Goal: Information Seeking & Learning: Learn about a topic

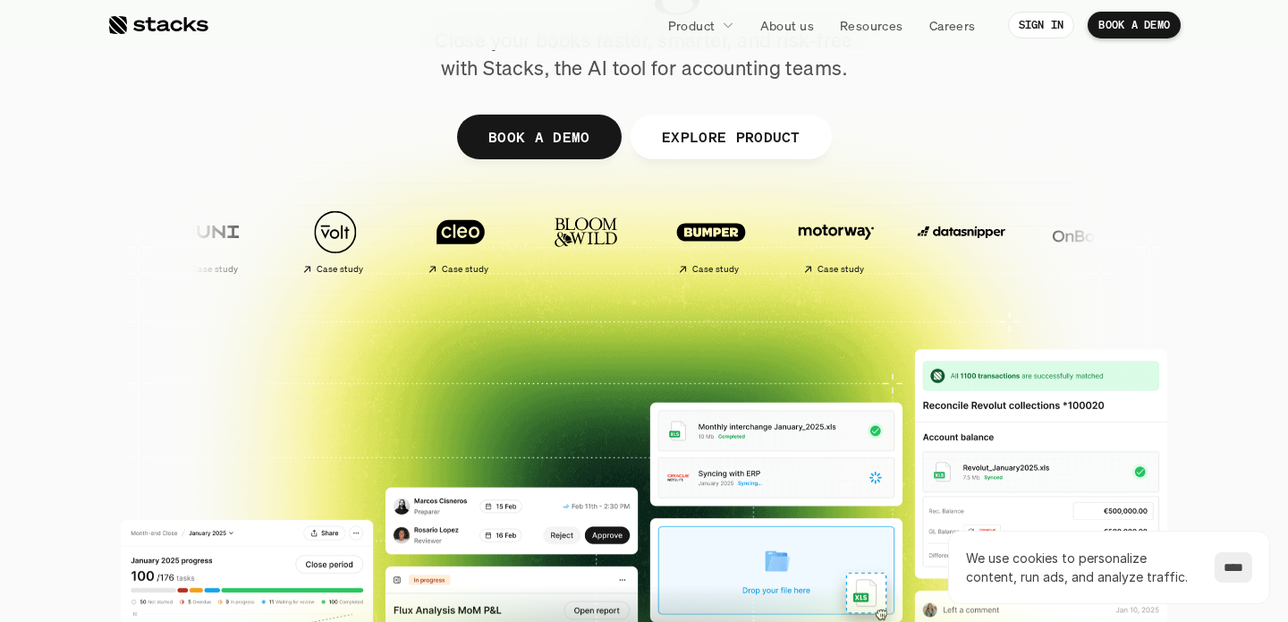
scroll to position [264, 0]
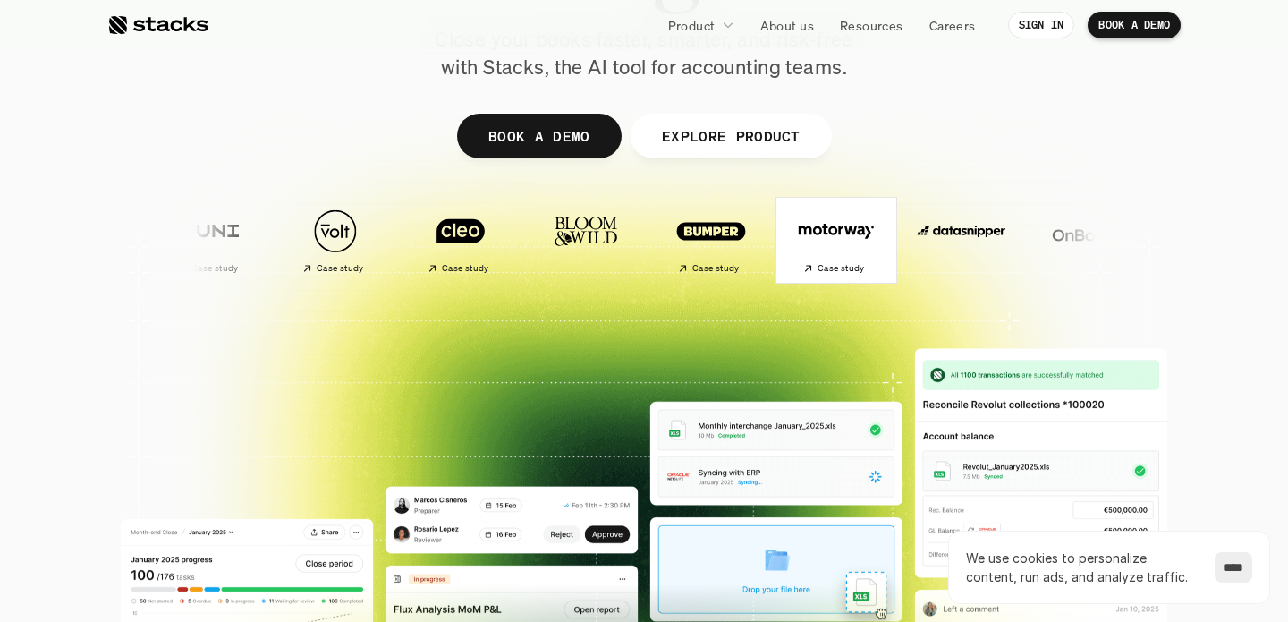
click at [816, 266] on h2 "Case study" at bounding box center [839, 268] width 47 height 11
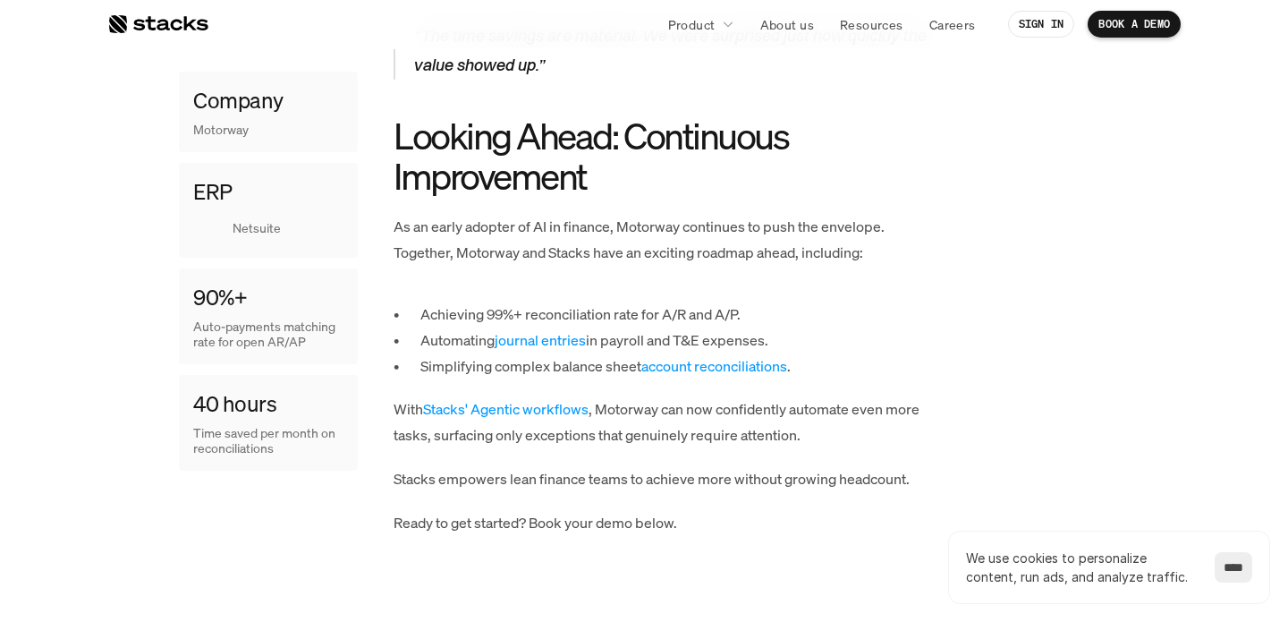
scroll to position [2315, 0]
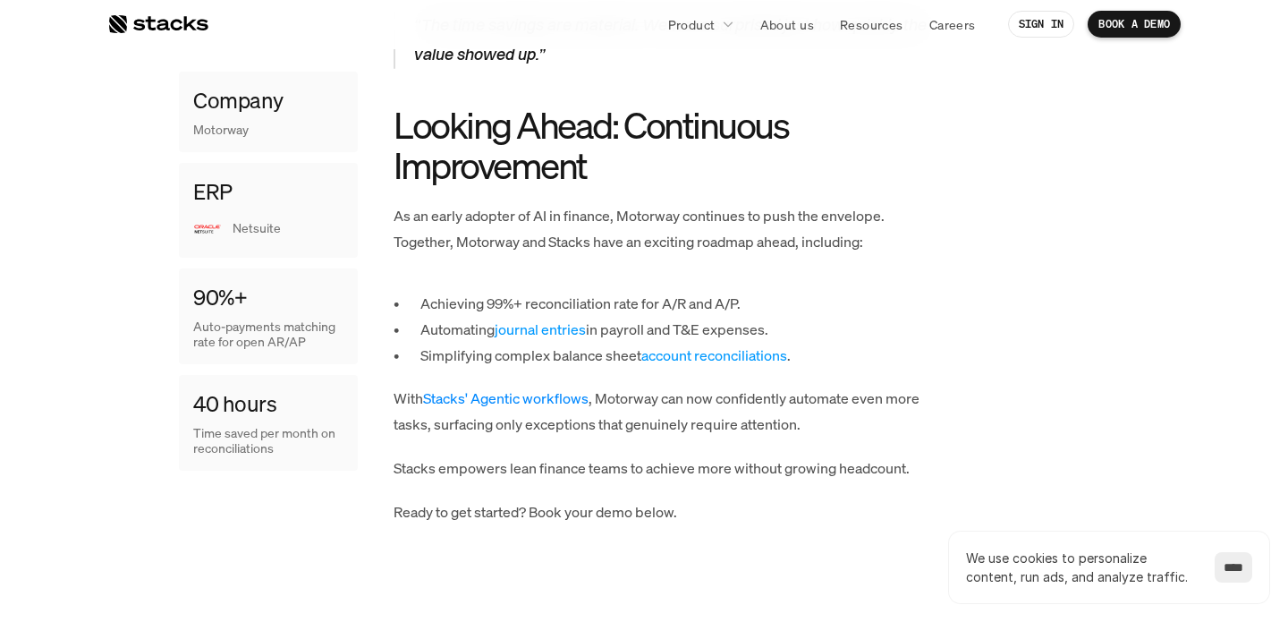
click at [545, 388] on link "Stacks' Agentic workflows" at bounding box center [505, 398] width 165 height 20
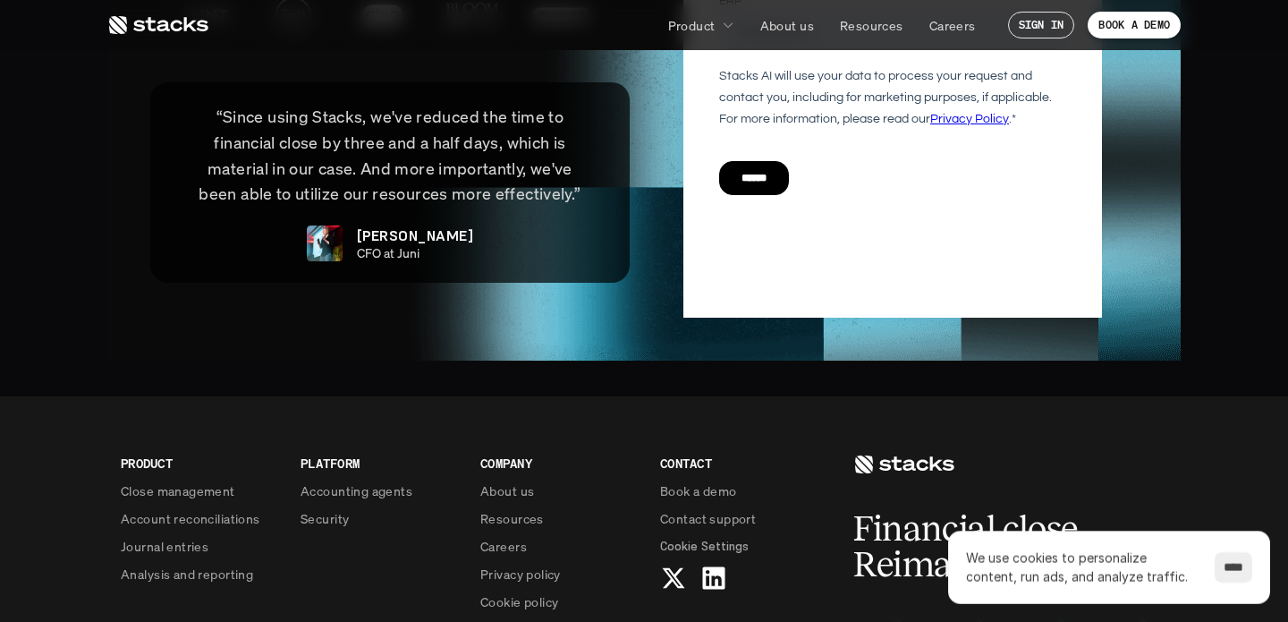
scroll to position [4332, 0]
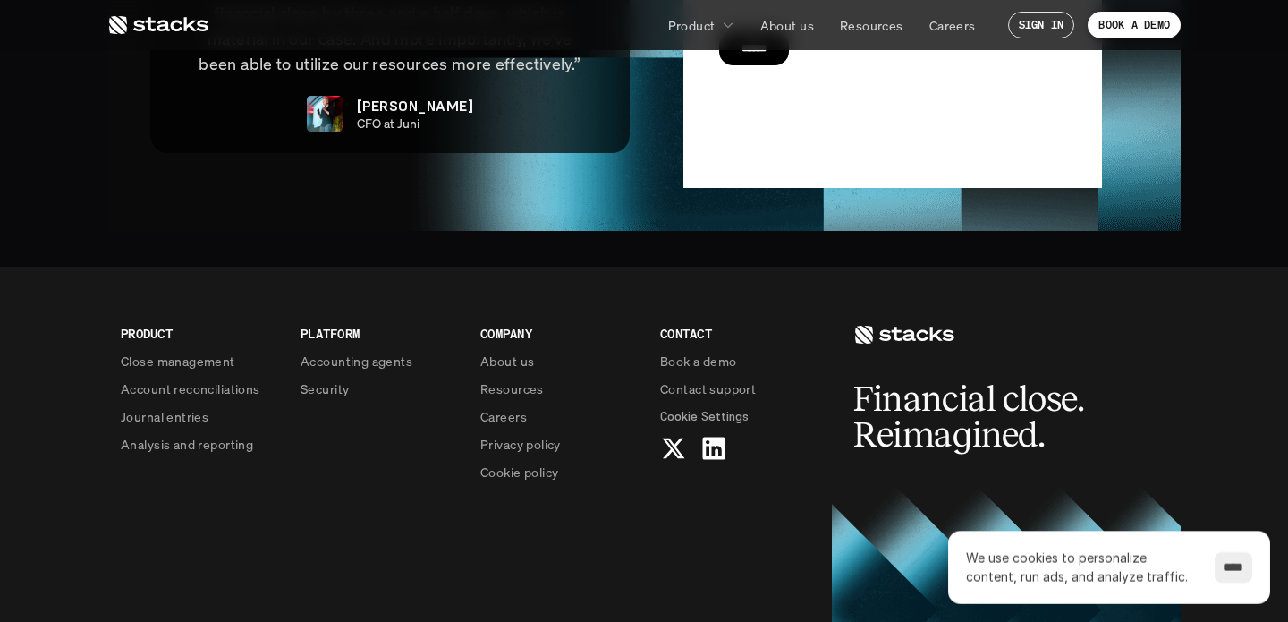
click at [173, 23] on use at bounding box center [158, 25] width 99 height 18
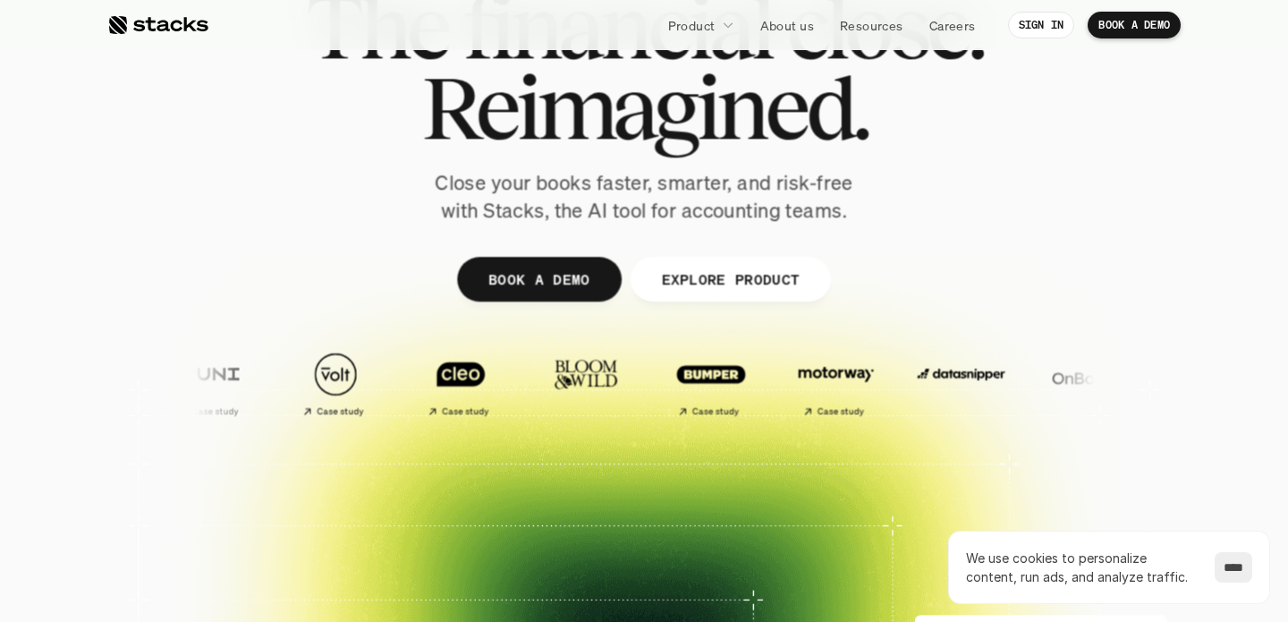
scroll to position [247, 0]
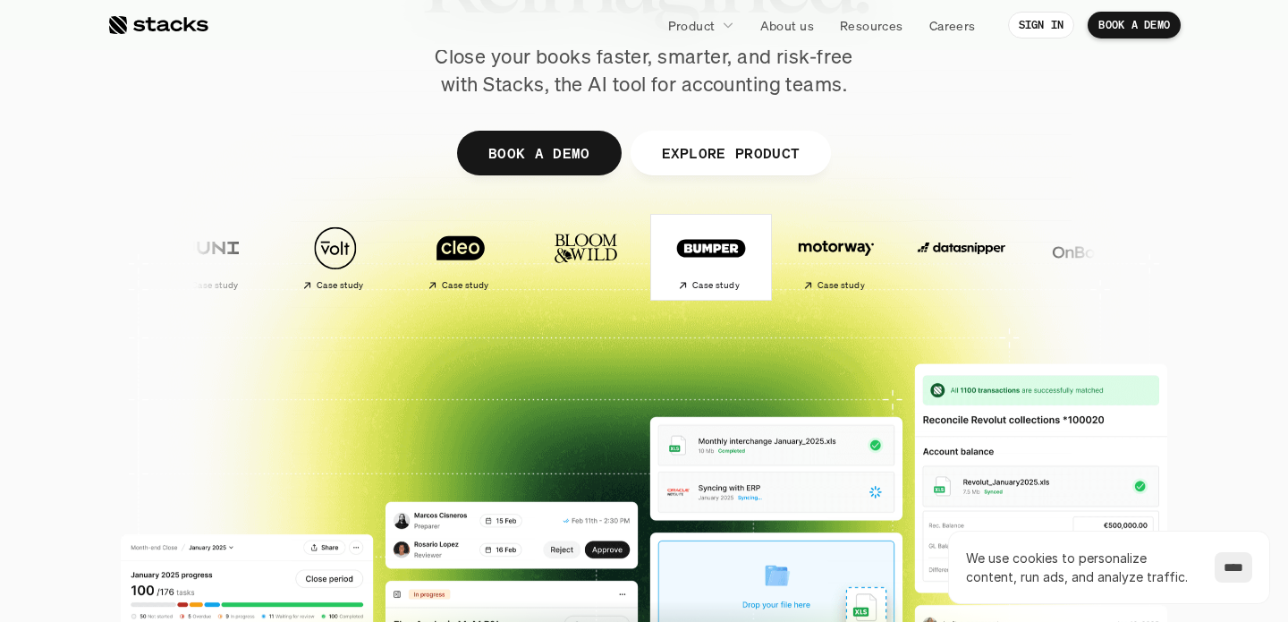
click at [691, 287] on h2 "Case study" at bounding box center [714, 285] width 47 height 11
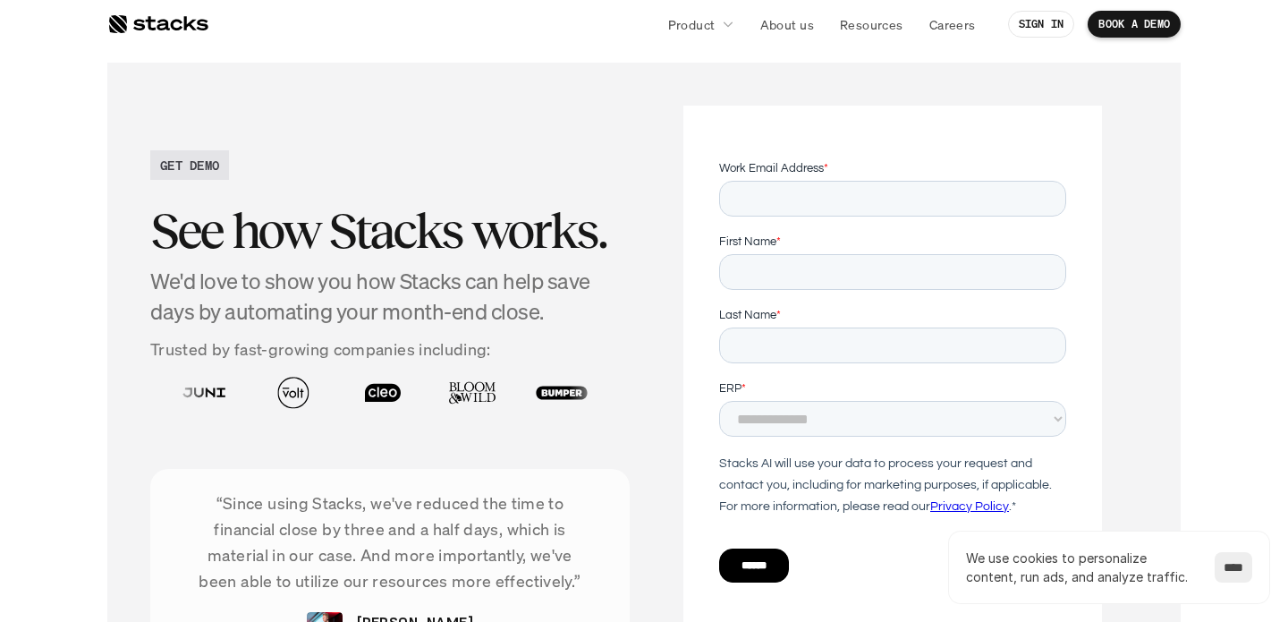
scroll to position [3734, 0]
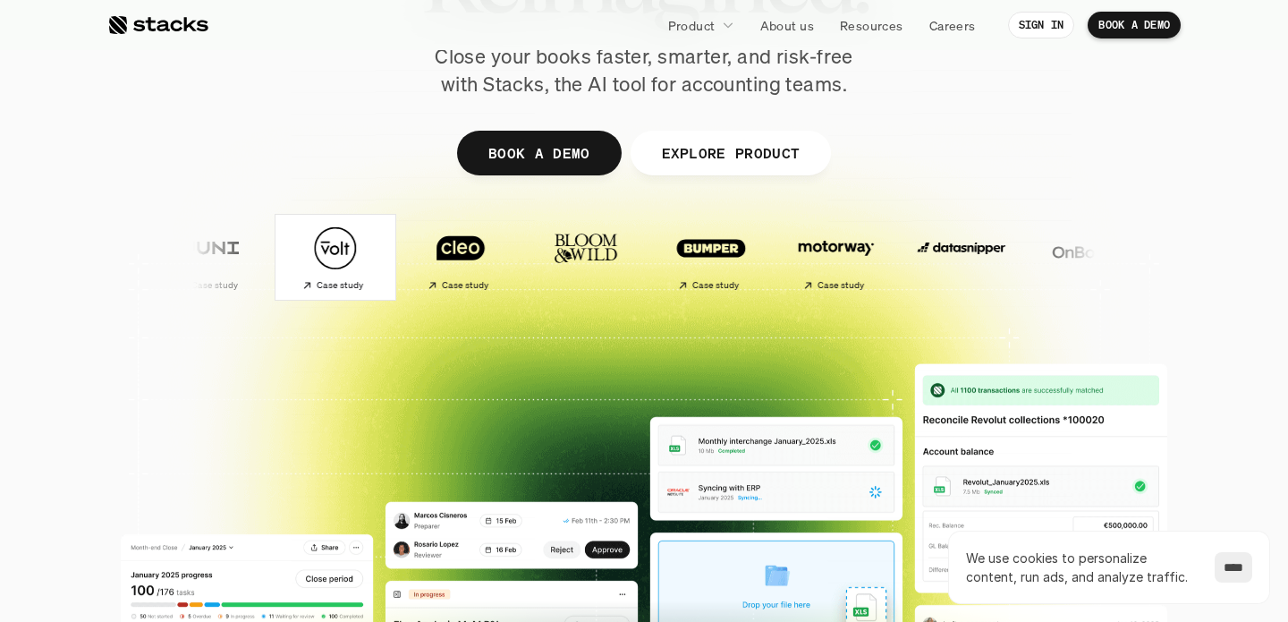
click at [316, 286] on h2 "Case study" at bounding box center [339, 285] width 47 height 11
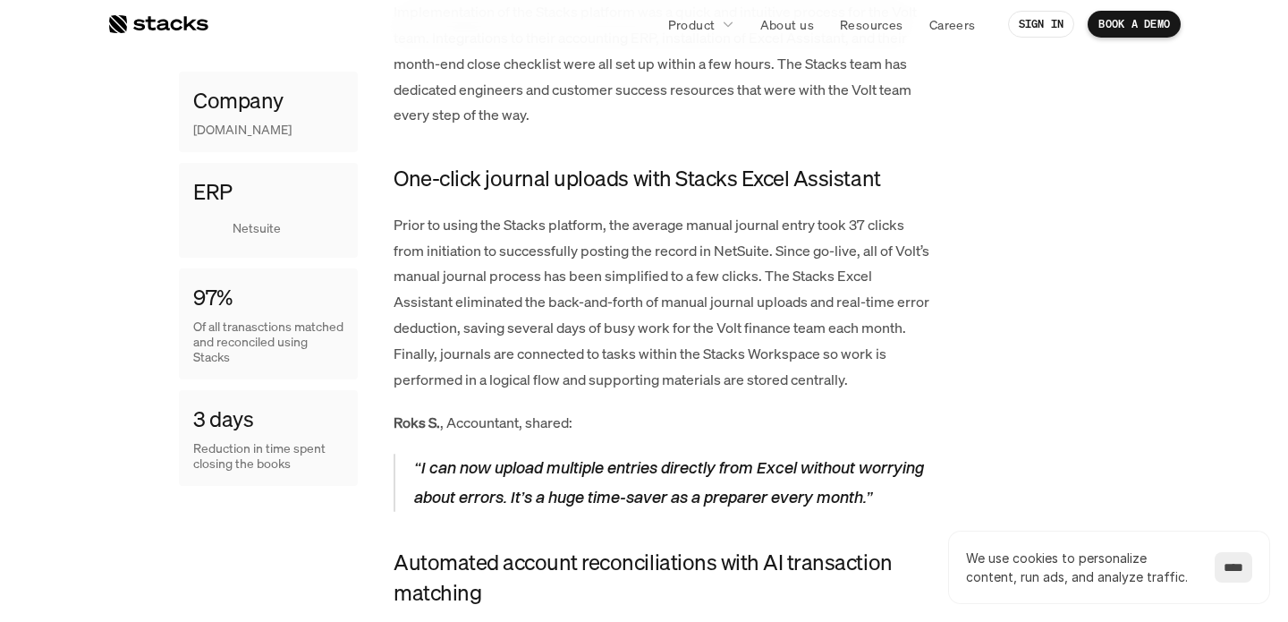
scroll to position [1869, 0]
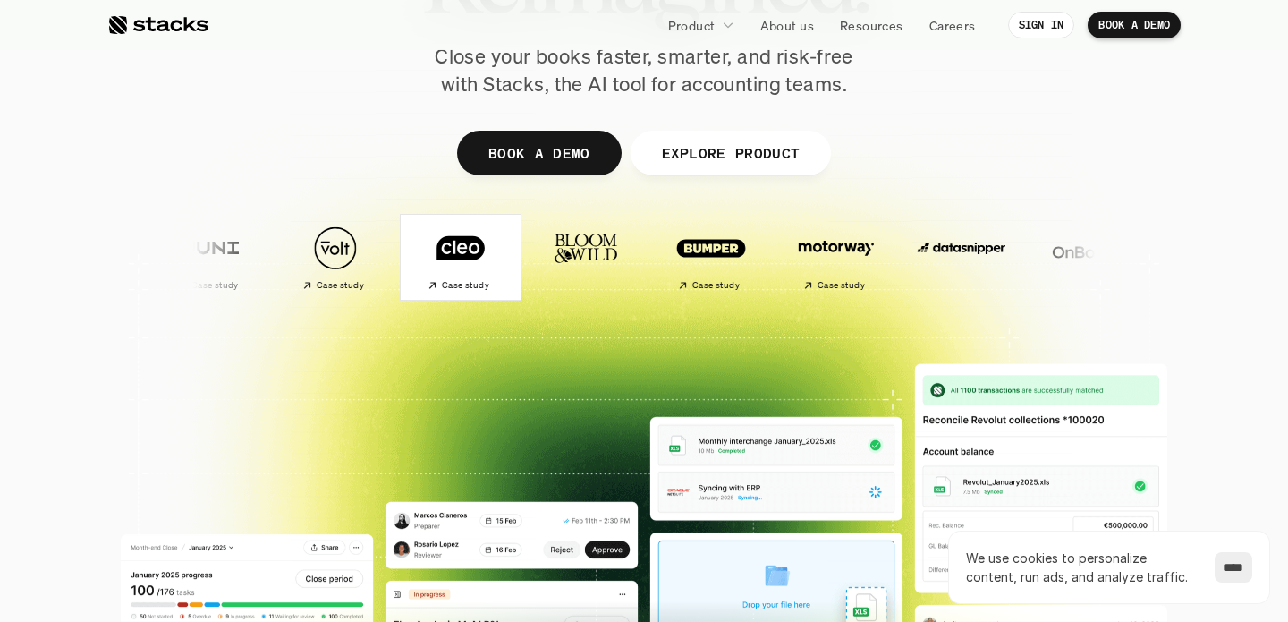
click at [441, 284] on h2 "Case study" at bounding box center [464, 285] width 47 height 11
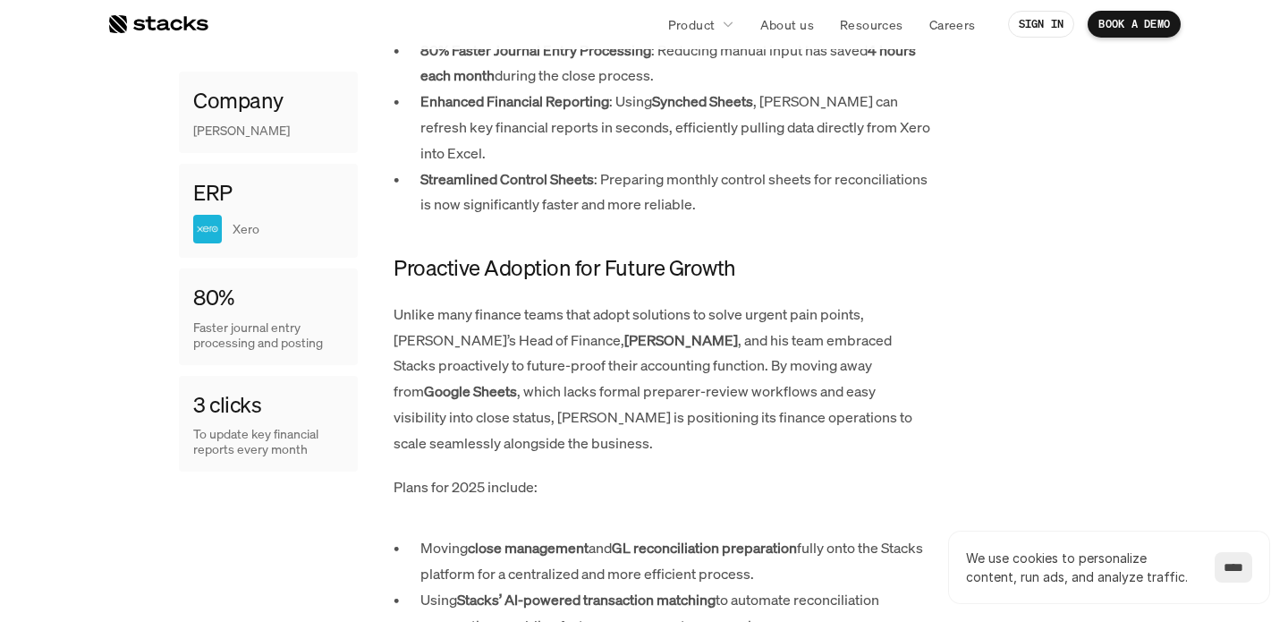
scroll to position [1413, 0]
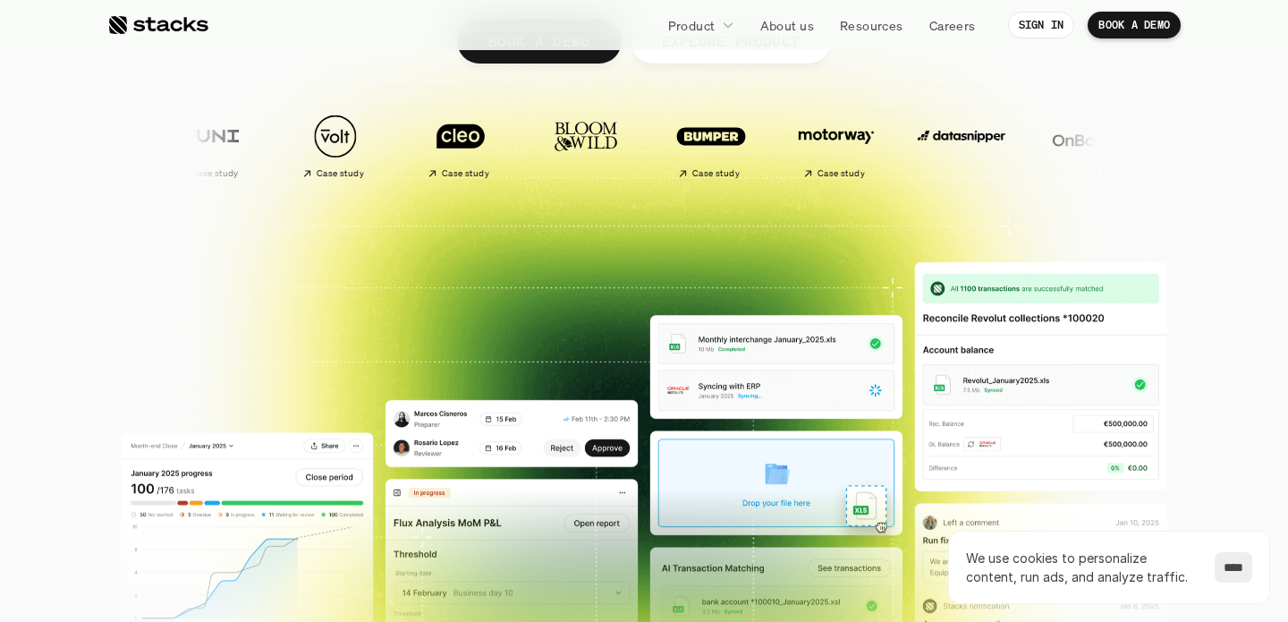
scroll to position [360, 0]
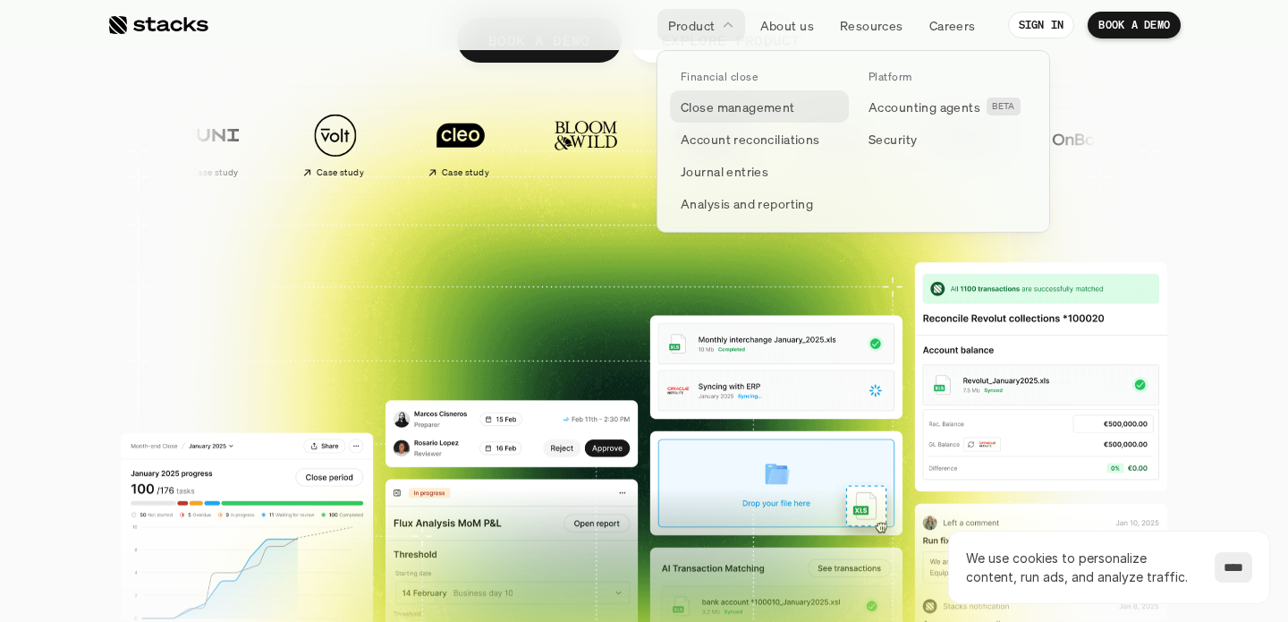
click at [720, 108] on p "Close management" at bounding box center [738, 106] width 114 height 19
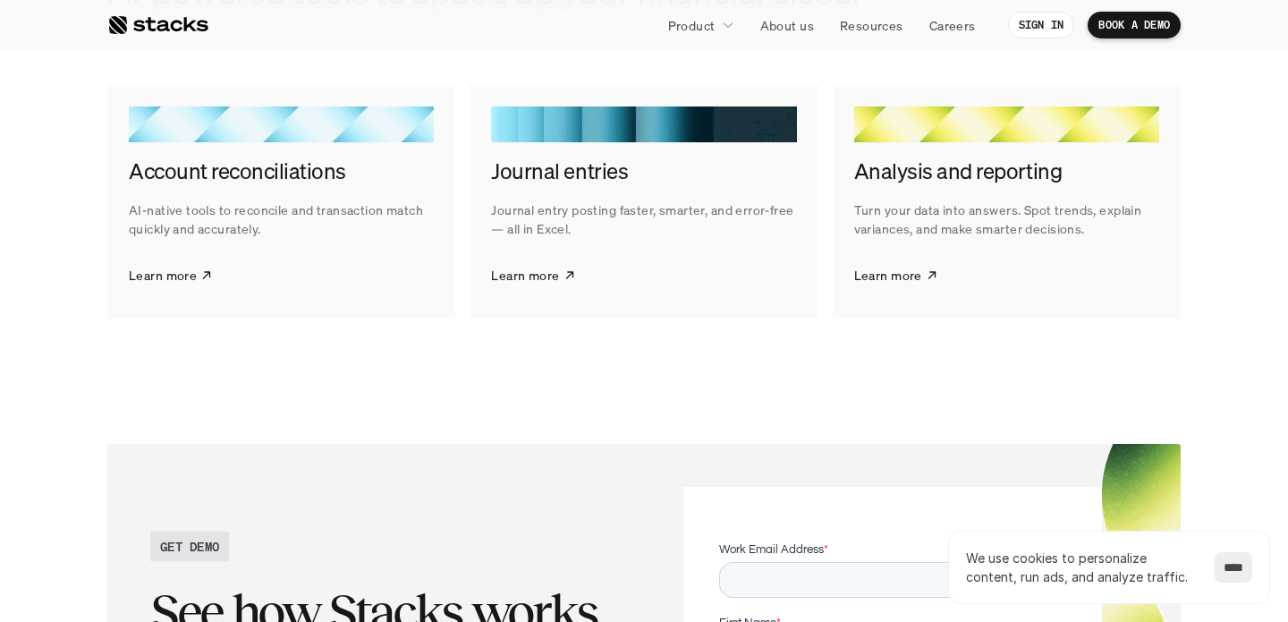
scroll to position [2940, 0]
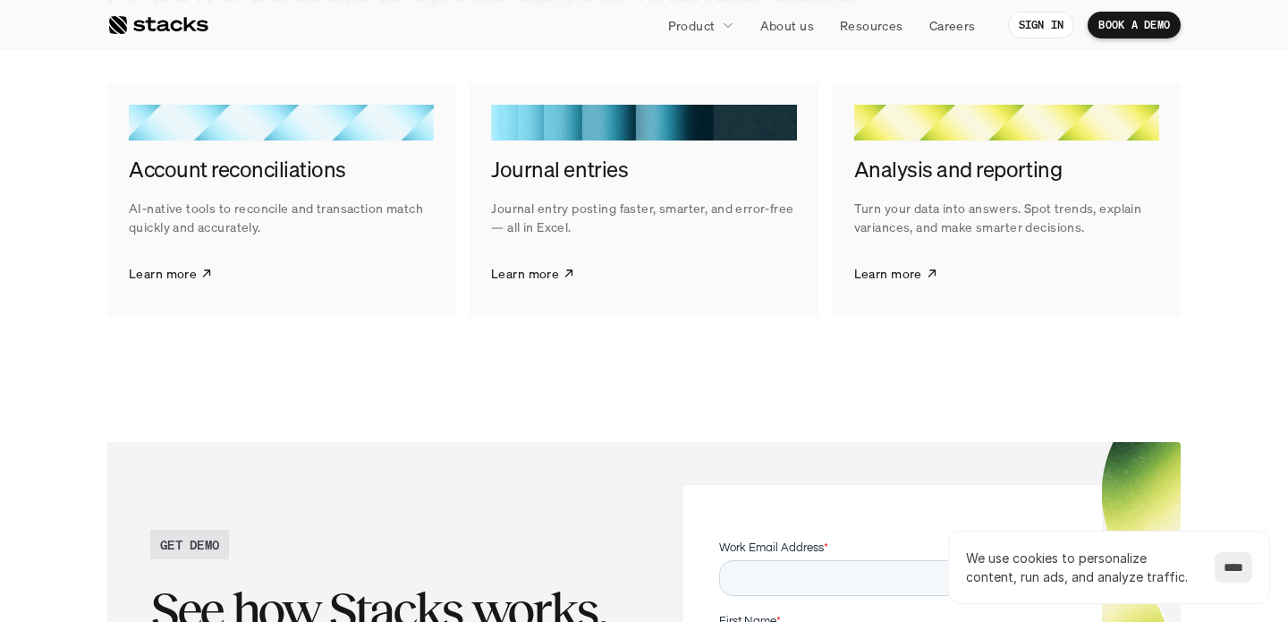
click at [148, 264] on p "Learn more" at bounding box center [163, 273] width 68 height 19
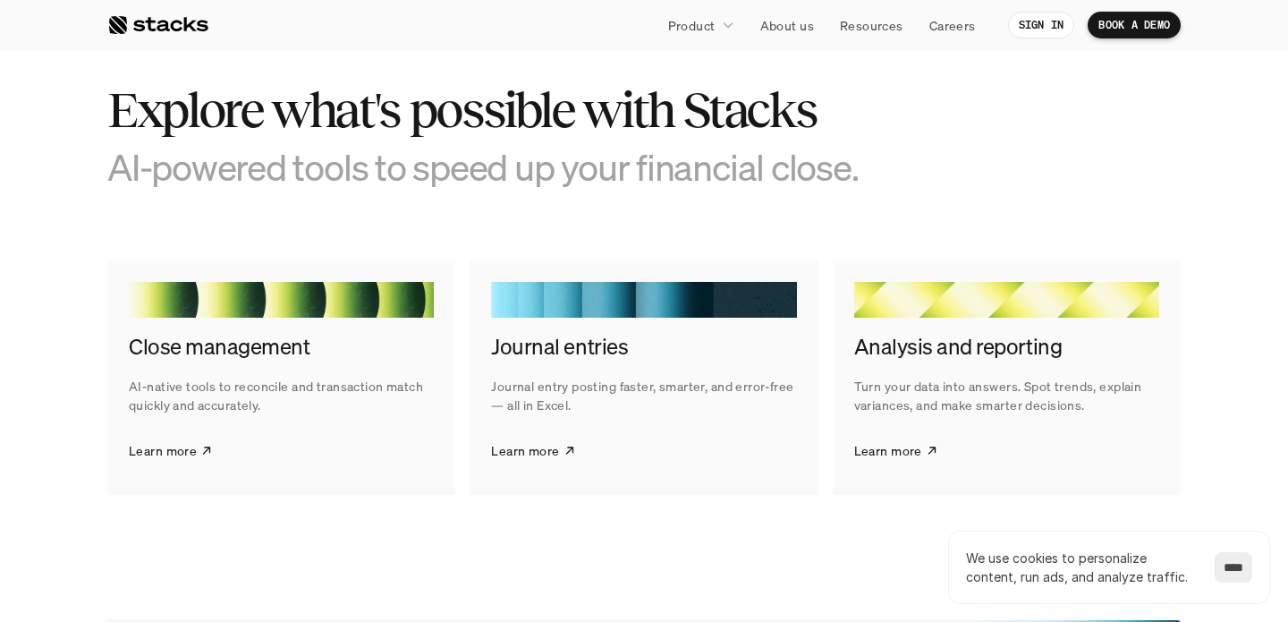
scroll to position [3288, 0]
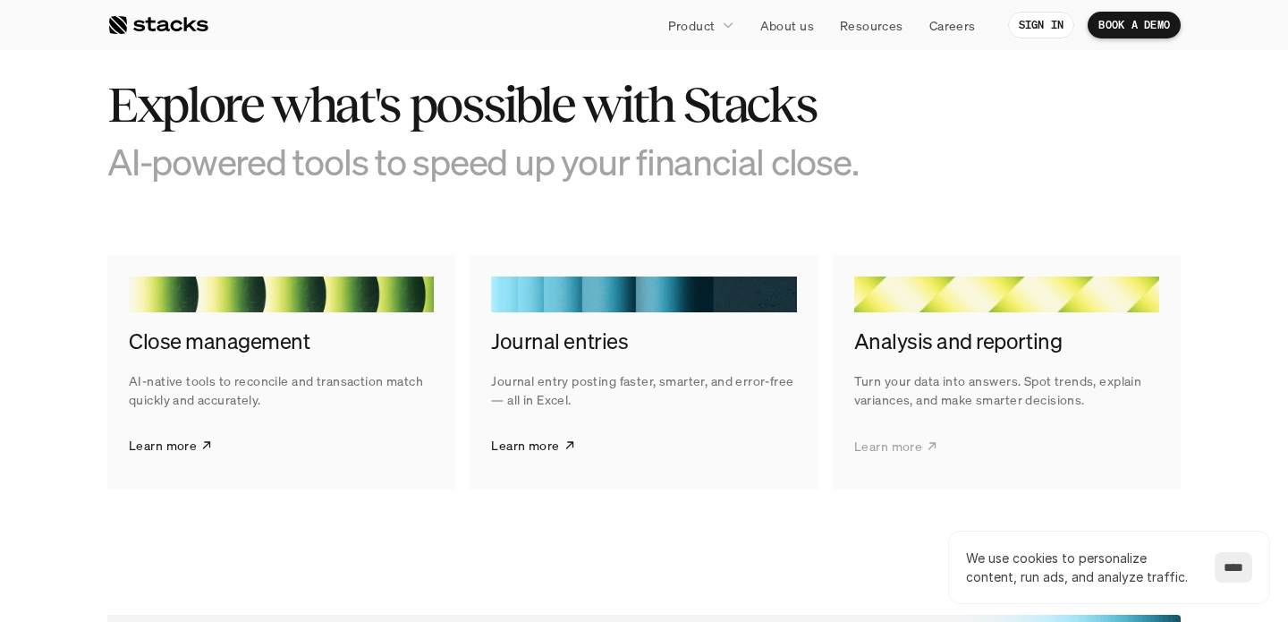
click at [901, 448] on p "Learn more" at bounding box center [888, 445] width 68 height 19
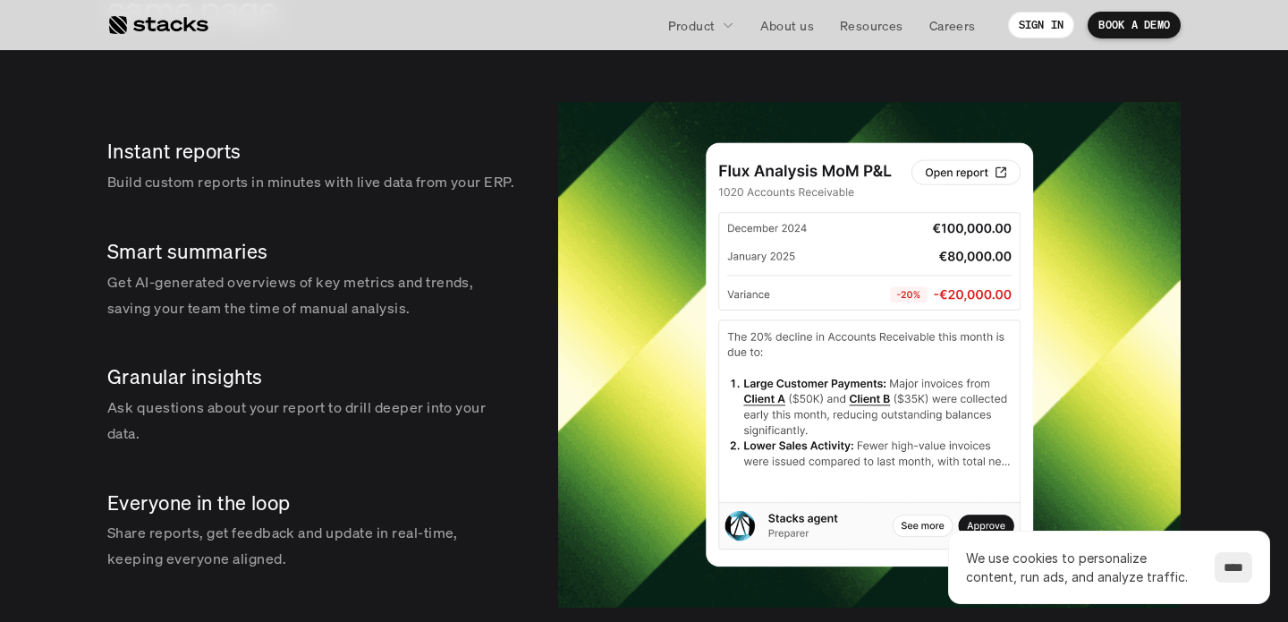
scroll to position [2810, 0]
